Goal: Task Accomplishment & Management: Manage account settings

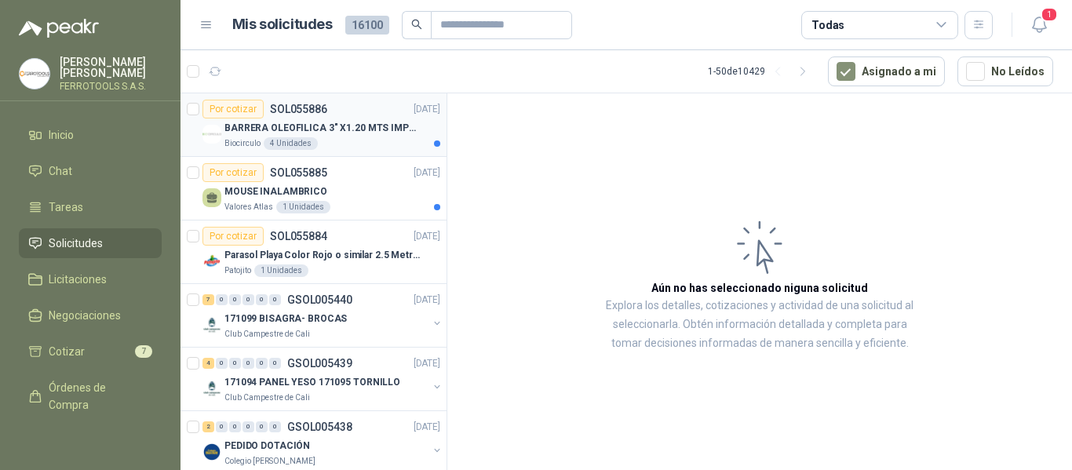
click at [341, 125] on p "BARRERA OLEOFILICA 3" X1.20 MTS IMPORTADO" at bounding box center [321, 128] width 195 height 15
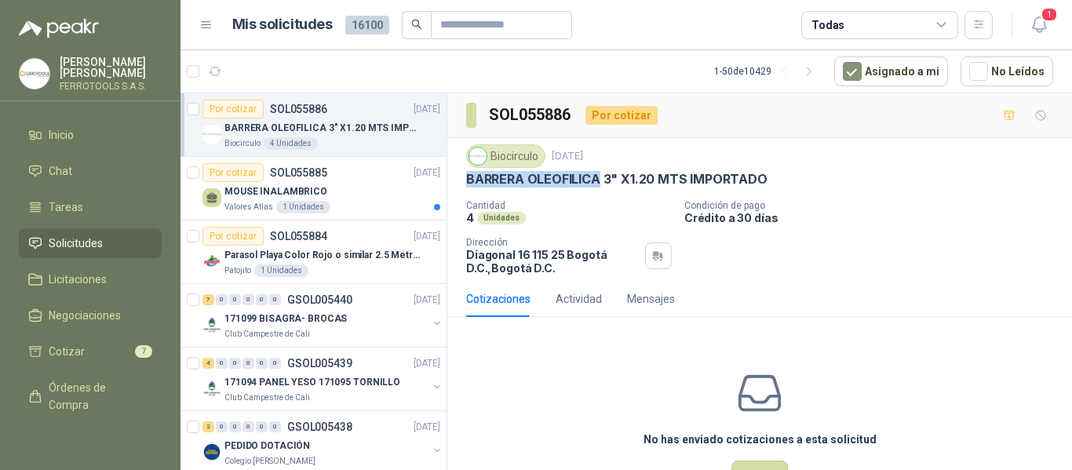
drag, startPoint x: 461, startPoint y: 178, endPoint x: 600, endPoint y: 191, distance: 140.3
click at [600, 191] on div "Biocirculo [DATE] BARRERA OLEOFILICA 3" X1.20 MTS IMPORTADO Cantidad 4 Unidades…" at bounding box center [759, 209] width 625 height 143
copy p "BARRERA OLEOFILICA"
click at [370, 186] on div "MOUSE INALAMBRICO" at bounding box center [332, 191] width 216 height 19
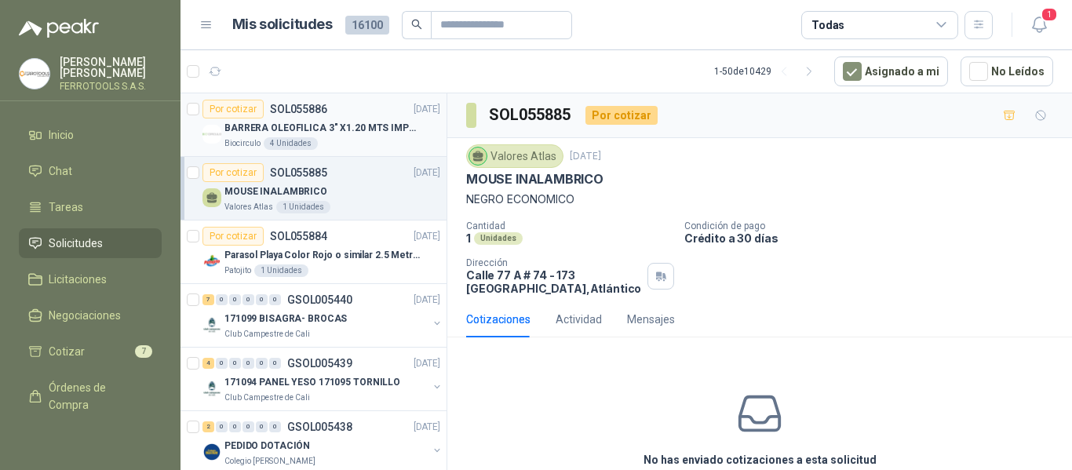
click at [320, 133] on p "BARRERA OLEOFILICA 3" X1.20 MTS IMPORTADO" at bounding box center [321, 128] width 195 height 15
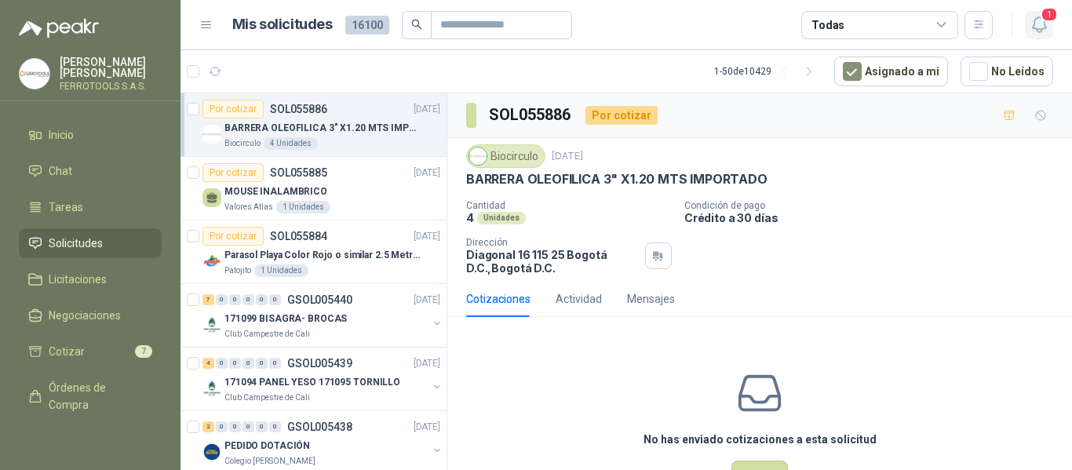
click at [1036, 26] on icon "button" at bounding box center [1040, 25] width 20 height 20
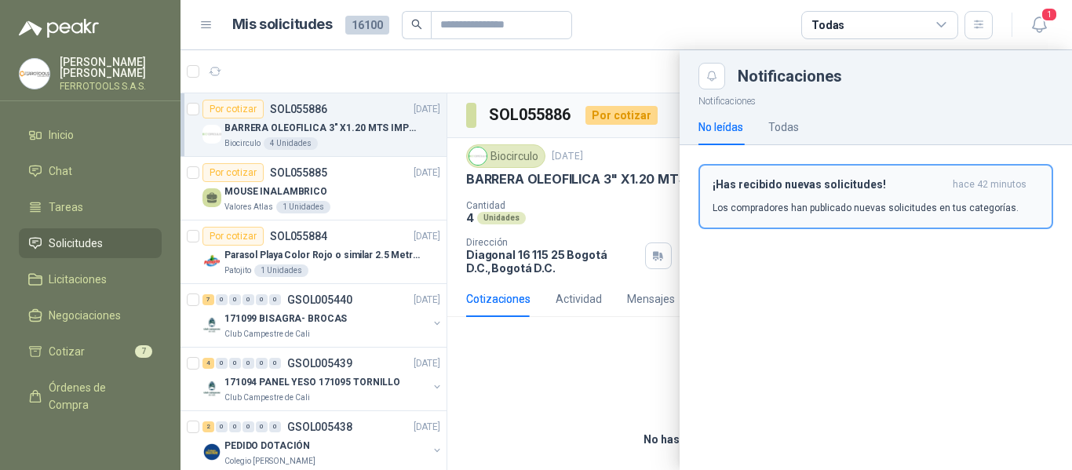
click at [811, 195] on div "¡Has recibido nuevas solicitudes! hace 42 minutos Los compradores han publicado…" at bounding box center [876, 196] width 326 height 37
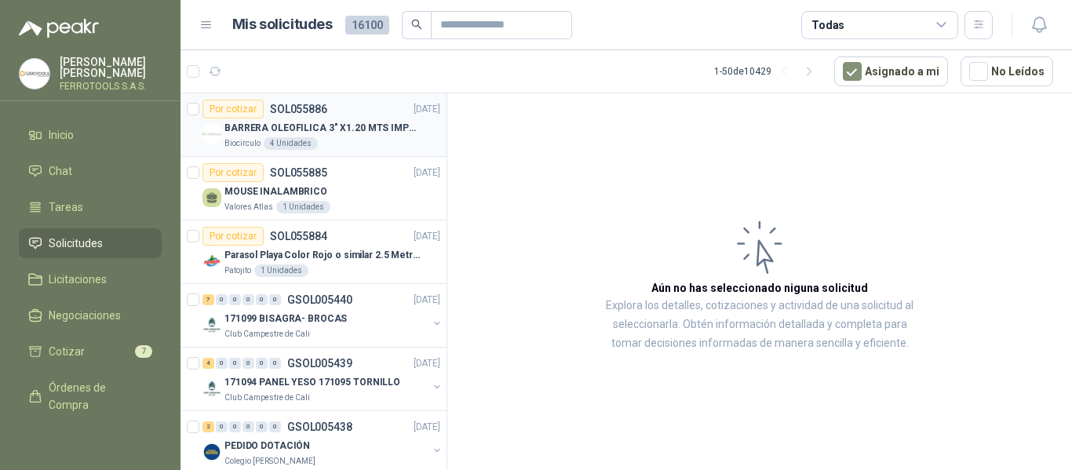
click at [387, 126] on p "BARRERA OLEOFILICA 3" X1.20 MTS IMPORTADO" at bounding box center [321, 128] width 195 height 15
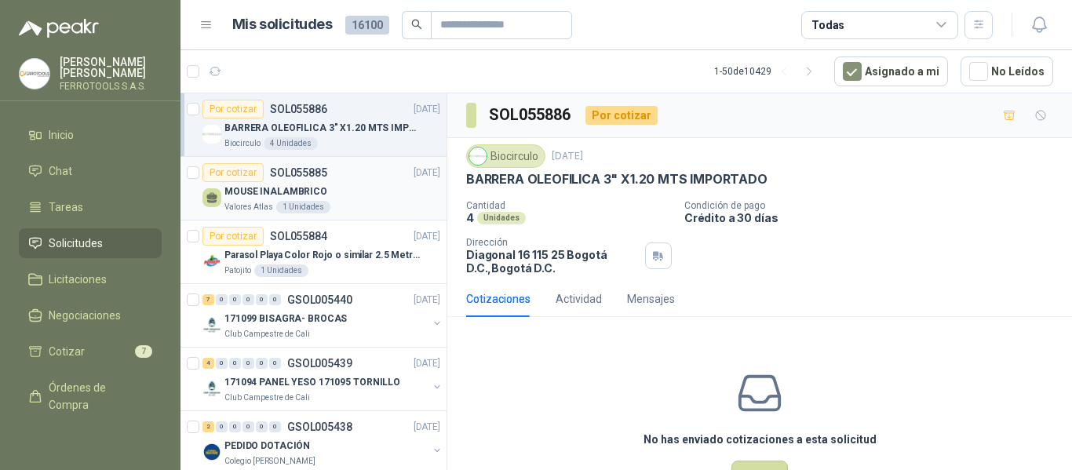
click at [359, 191] on div "MOUSE INALAMBRICO" at bounding box center [332, 191] width 216 height 19
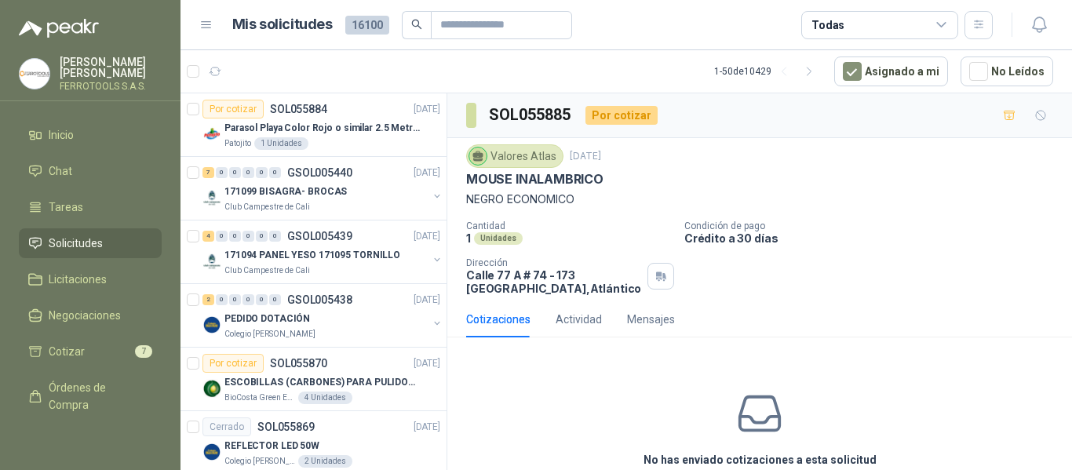
scroll to position [157, 0]
